Goal: Transaction & Acquisition: Purchase product/service

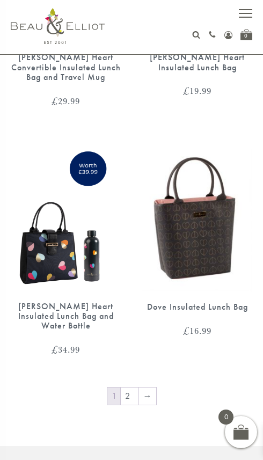
scroll to position [2450, 0]
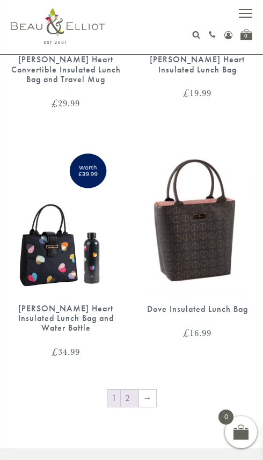
click at [131, 389] on link "2" at bounding box center [130, 397] width 18 height 17
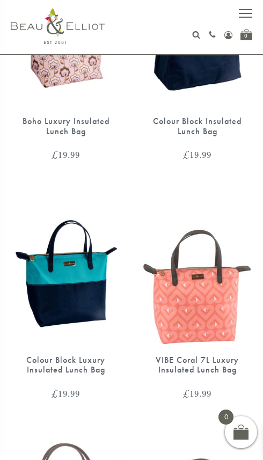
scroll to position [639, 0]
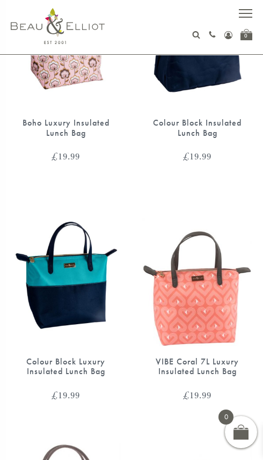
click at [91, 320] on img at bounding box center [66, 275] width 110 height 142
